Goal: Task Accomplishment & Management: Complete application form

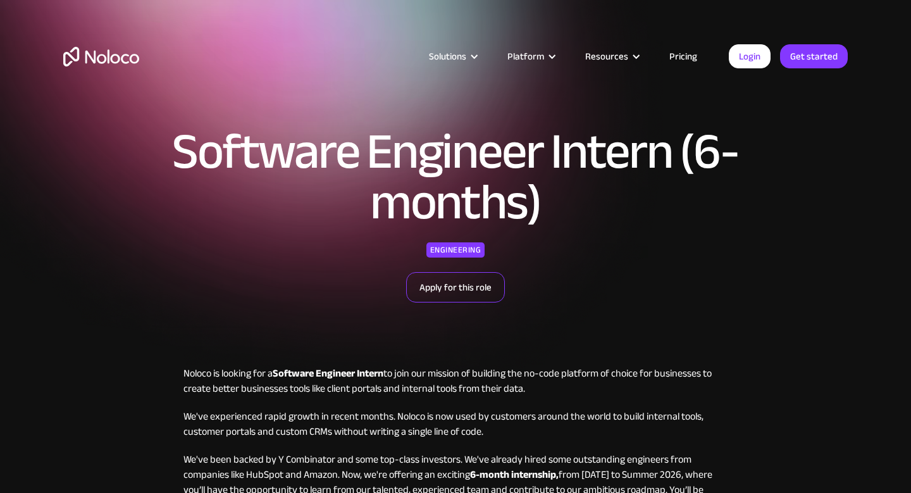
click at [466, 295] on link "Apply for this role" at bounding box center [455, 287] width 99 height 30
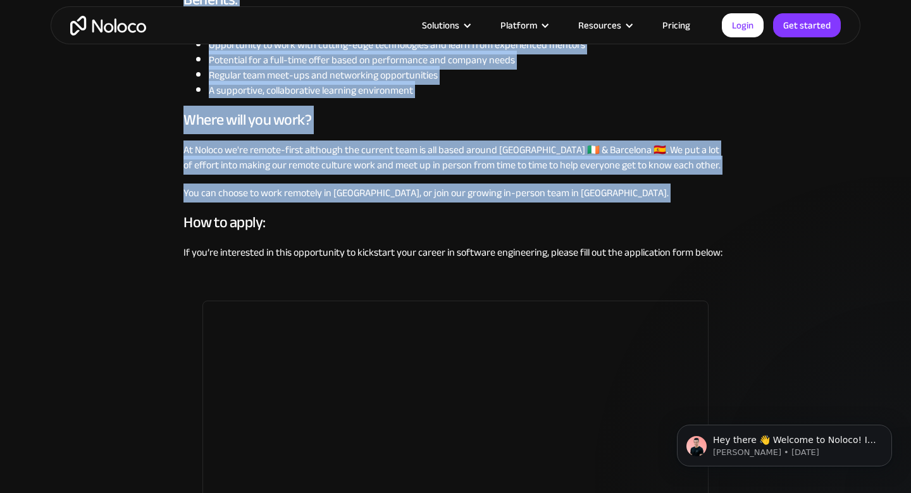
scroll to position [1067, 0]
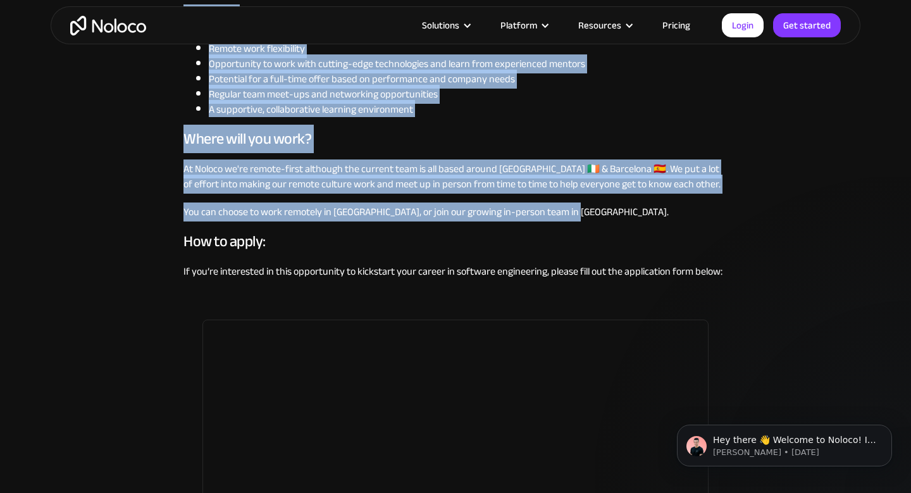
drag, startPoint x: 179, startPoint y: 152, endPoint x: 583, endPoint y: 208, distance: 408.1
copy div "Loremi do sitamet con a Elitsedd Eiusmodt Incidi ut labo etd magnaal en adminim…"
click at [583, 211] on p "You can choose to work remotely in [GEOGRAPHIC_DATA], or join our growing in-pe…" at bounding box center [455, 211] width 544 height 15
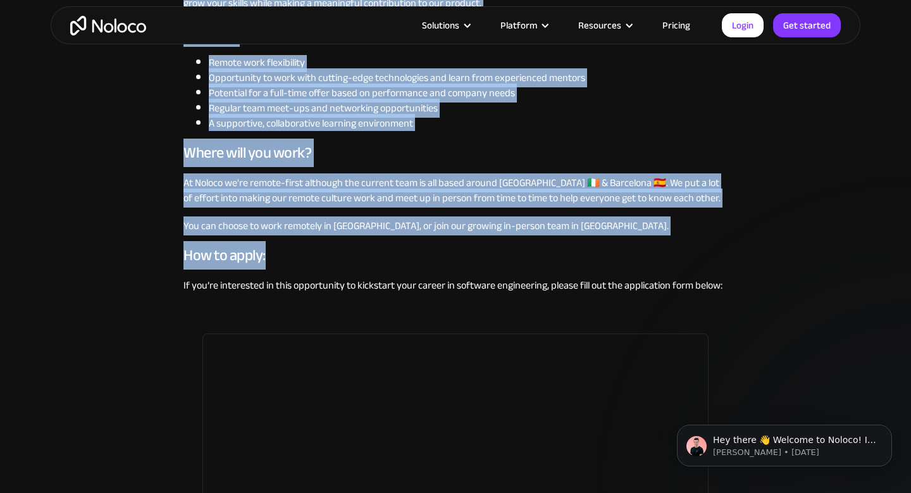
scroll to position [1060, 0]
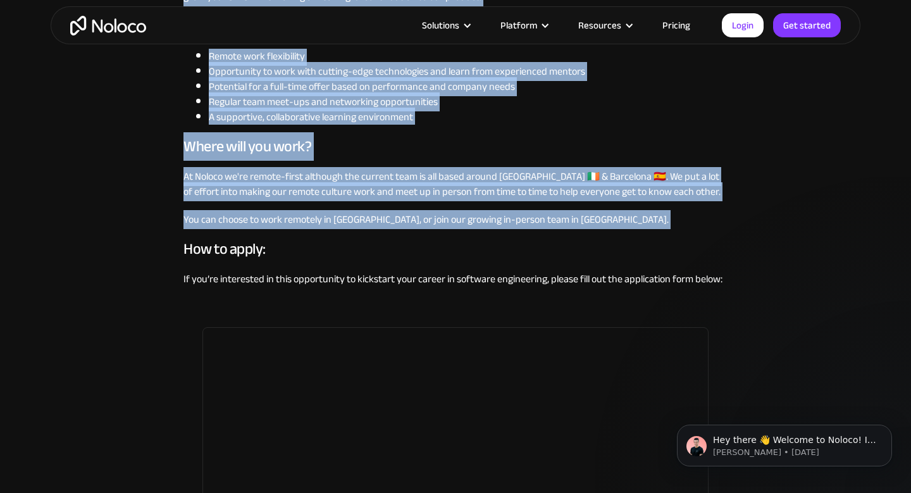
drag, startPoint x: 182, startPoint y: 116, endPoint x: 571, endPoint y: 227, distance: 404.6
copy div "Loremi do sitamet con a Elitsedd Eiusmodt Incidi ut labo etd magnaal en adminim…"
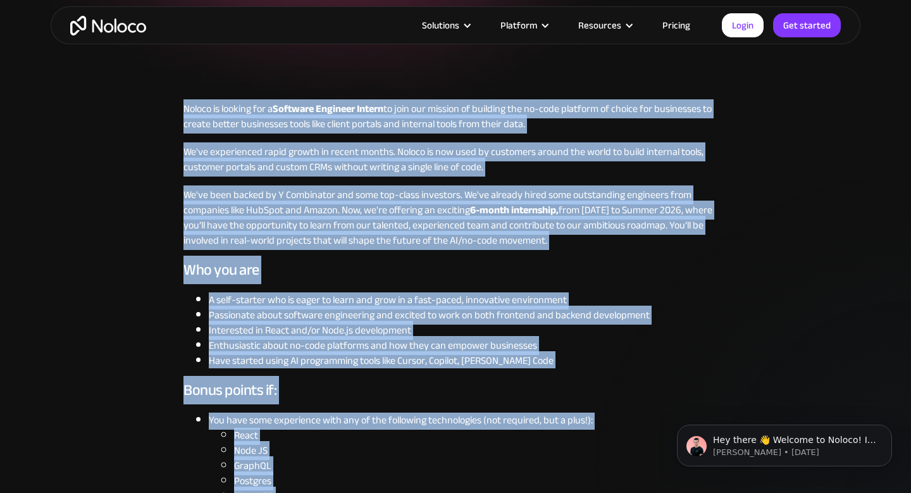
scroll to position [361, 0]
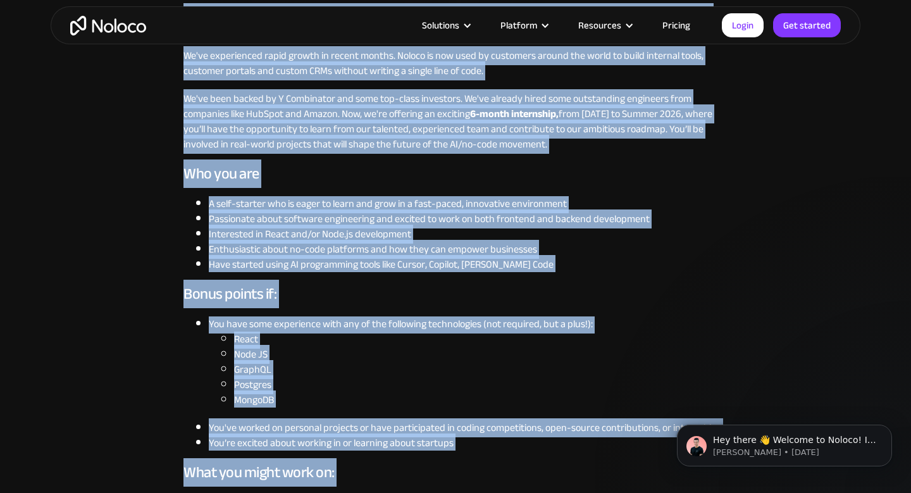
click at [271, 285] on h3 "Bonus points if:" at bounding box center [455, 294] width 544 height 19
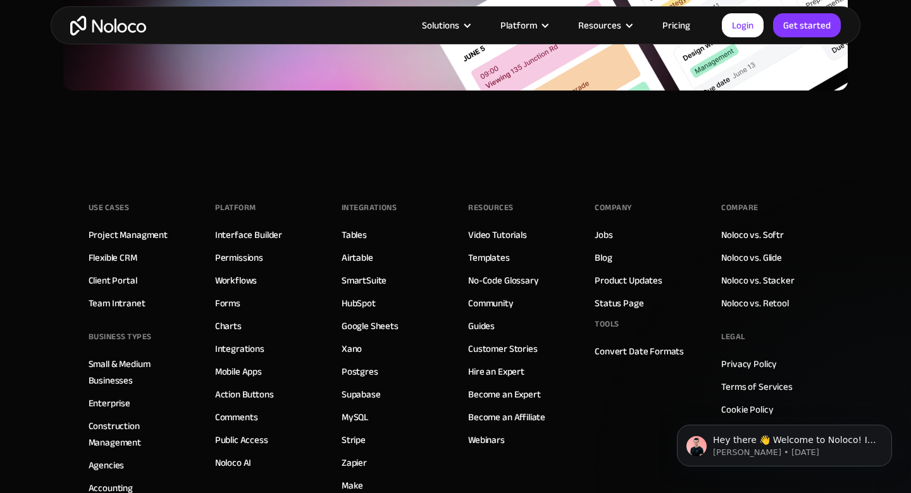
scroll to position [1948, 0]
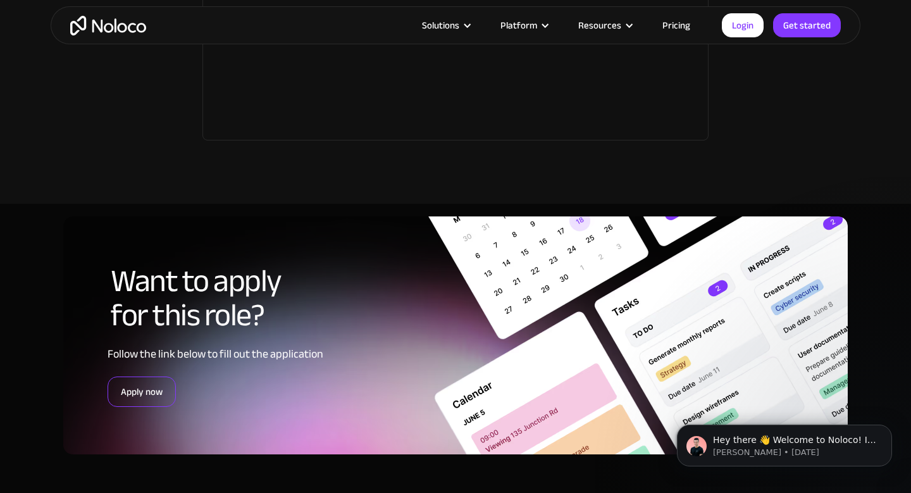
click at [154, 395] on link "Apply now" at bounding box center [142, 391] width 68 height 30
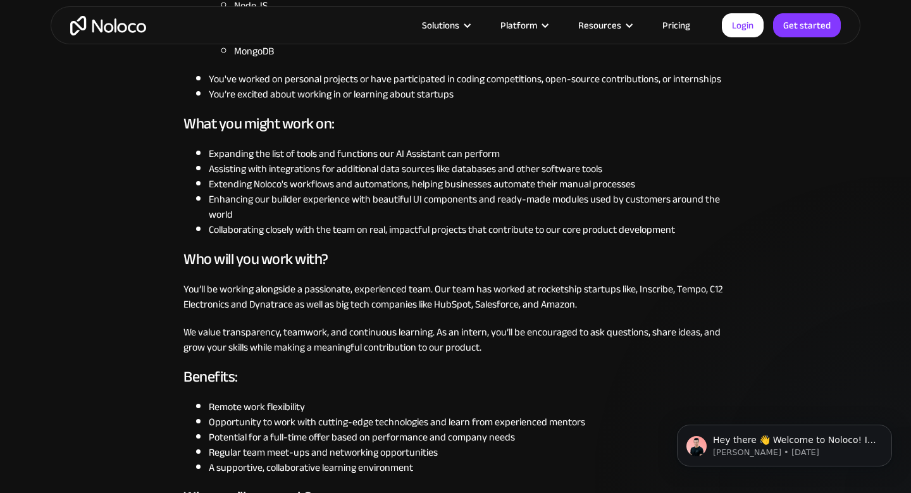
scroll to position [0, 0]
